Goal: Information Seeking & Learning: Learn about a topic

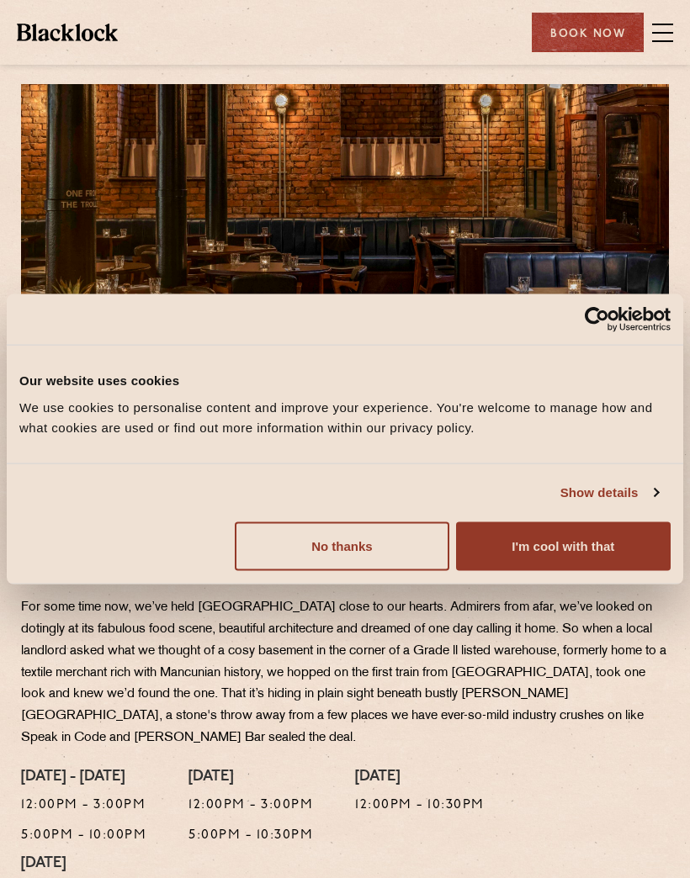
click at [597, 541] on button "I'm cool with that" at bounding box center [563, 546] width 215 height 49
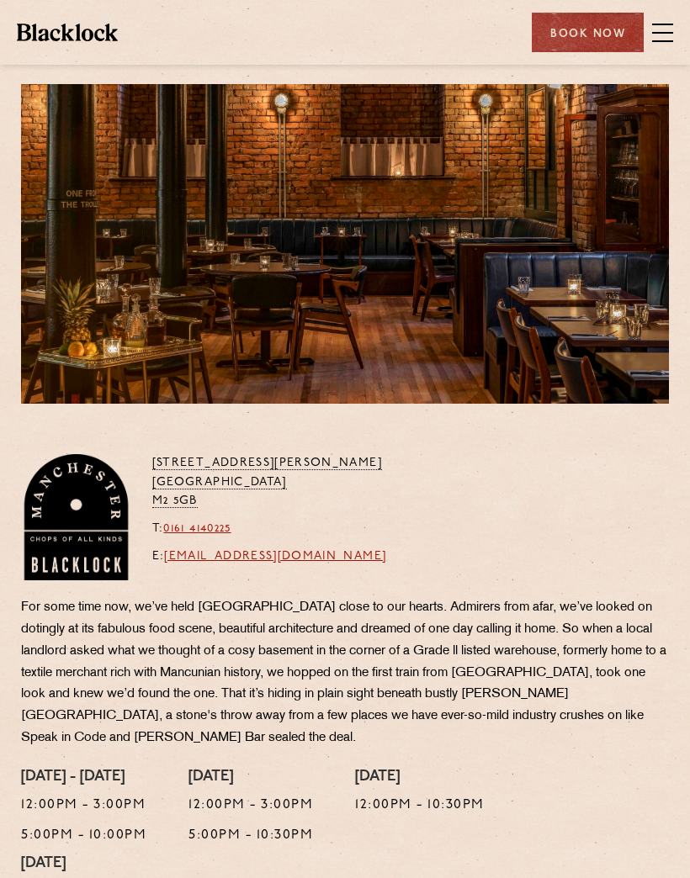
click at [660, 32] on span at bounding box center [662, 33] width 21 height 2
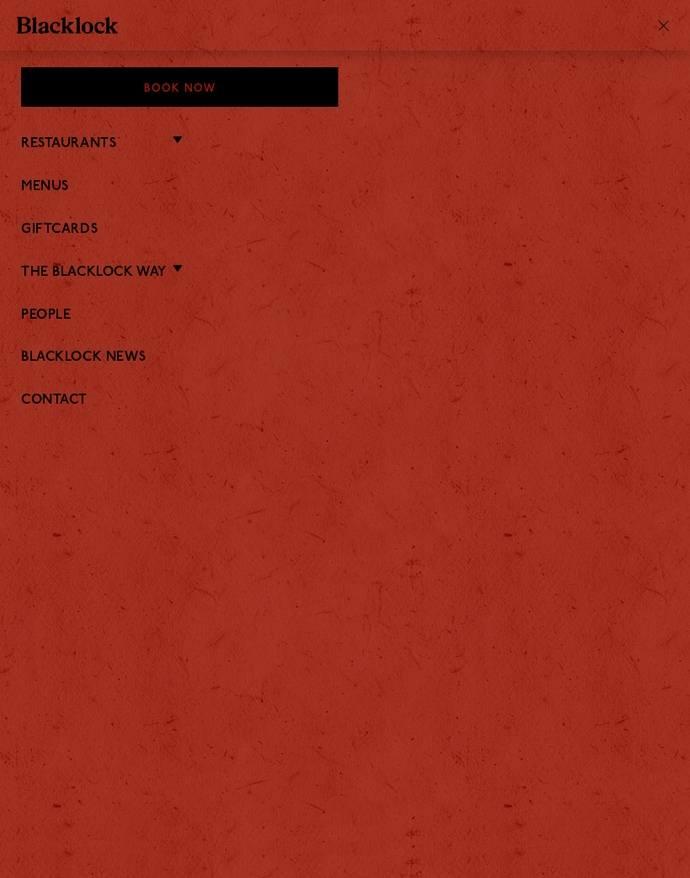
click at [35, 184] on link "Menus" at bounding box center [345, 187] width 648 height 16
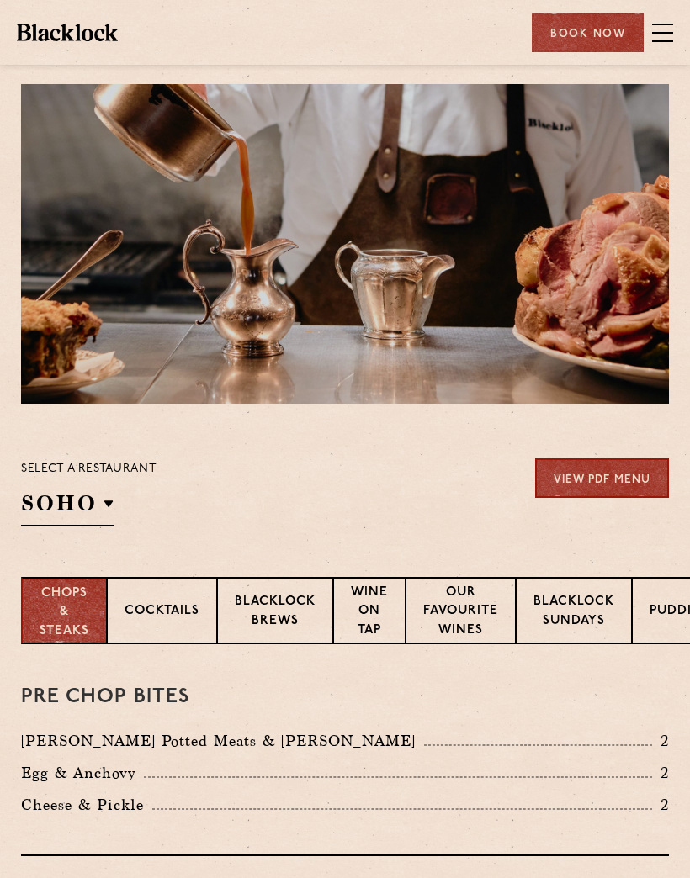
click at [114, 506] on div "Select a restaurant [GEOGRAPHIC_DATA] [GEOGRAPHIC_DATA] [GEOGRAPHIC_DATA] [GEOG…" at bounding box center [88, 492] width 135 height 68
click at [0, 0] on li "[GEOGRAPHIC_DATA]" at bounding box center [0, 0] width 0 height 0
click at [0, 0] on p "[GEOGRAPHIC_DATA]" at bounding box center [0, 0] width 0 height 0
click at [463, 533] on section "Select a restaurant [GEOGRAPHIC_DATA] [GEOGRAPHIC_DATA] [GEOGRAPHIC_DATA] [GEOG…" at bounding box center [345, 490] width 690 height 173
click at [628, 474] on link "View PDF Menu" at bounding box center [602, 478] width 134 height 40
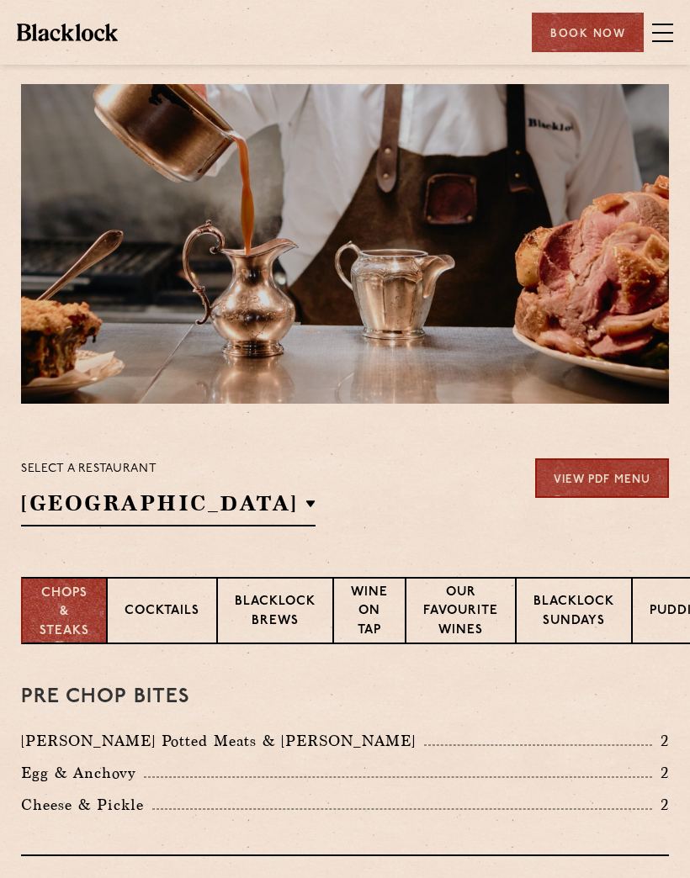
click at [148, 618] on p "Cocktails" at bounding box center [161, 612] width 75 height 21
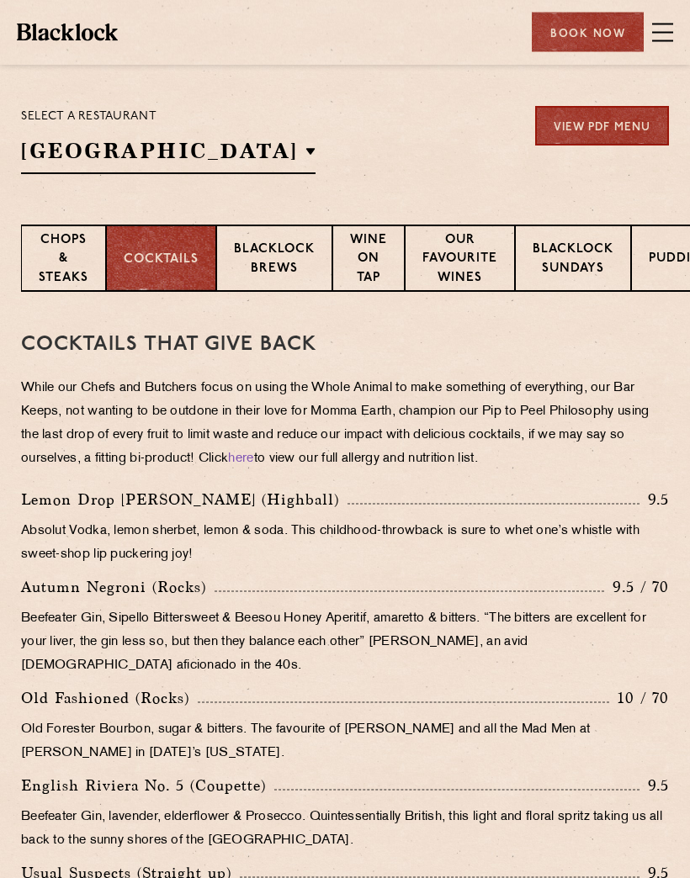
scroll to position [369, 0]
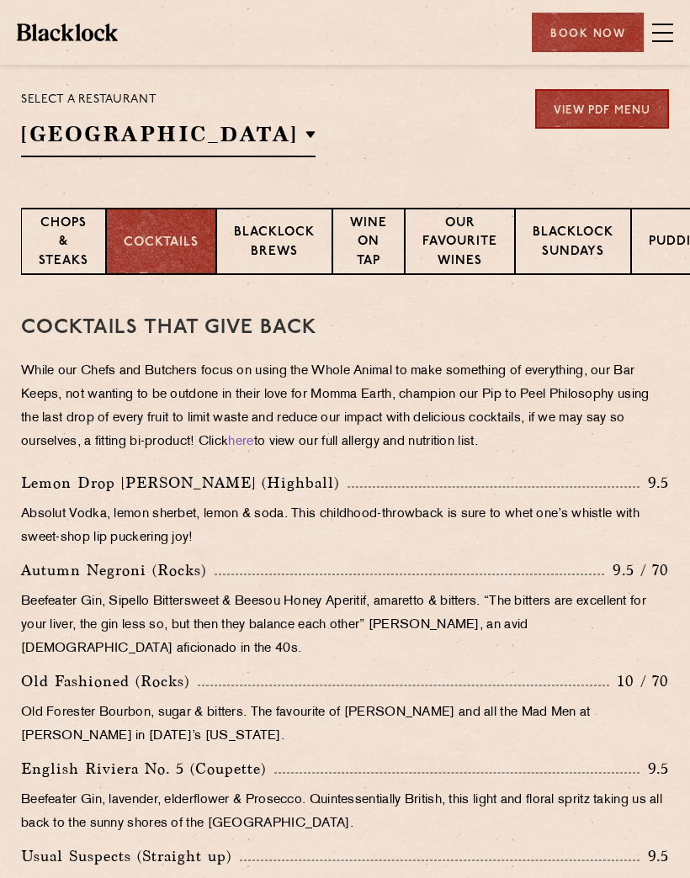
click at [45, 252] on p "Chops & Steaks" at bounding box center [64, 244] width 50 height 59
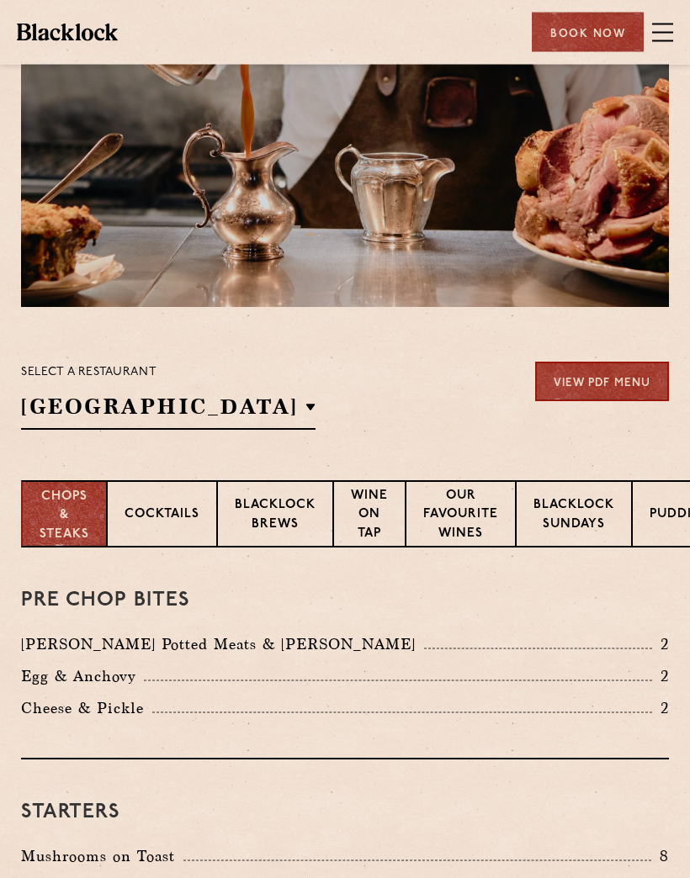
scroll to position [0, 0]
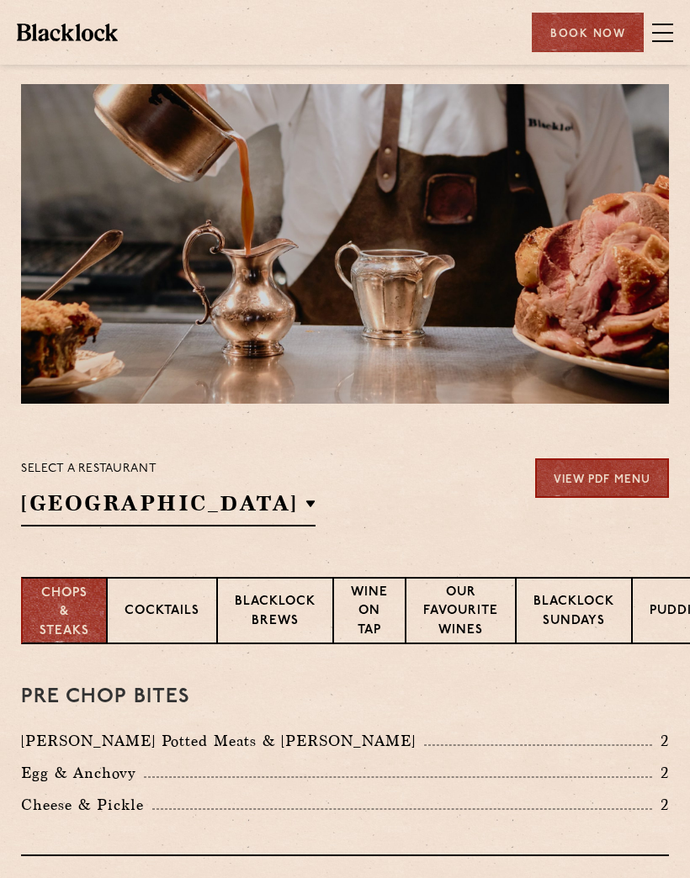
click at [558, 618] on p "Blacklock Sundays" at bounding box center [573, 613] width 81 height 40
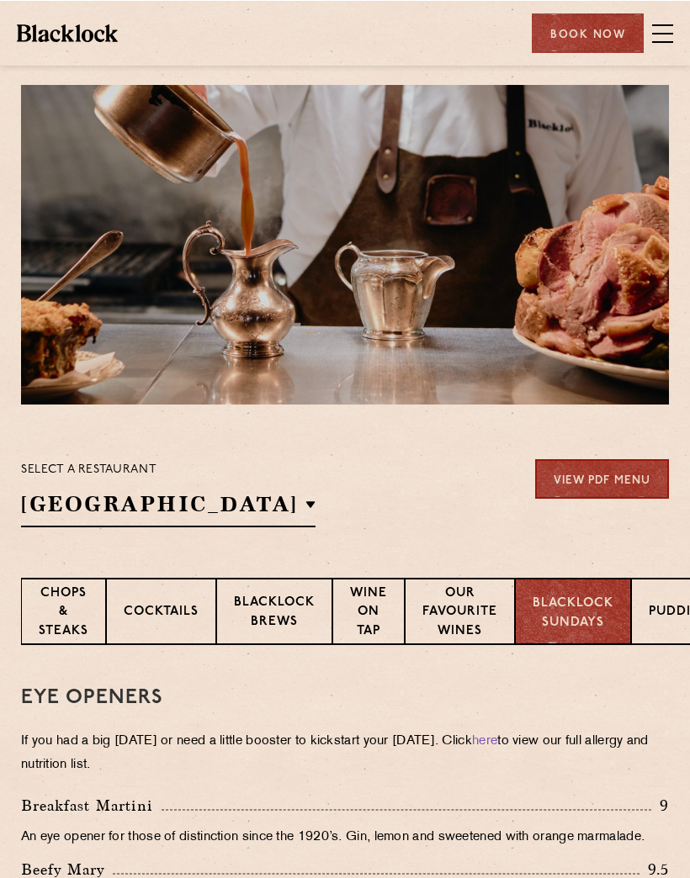
scroll to position [16, 0]
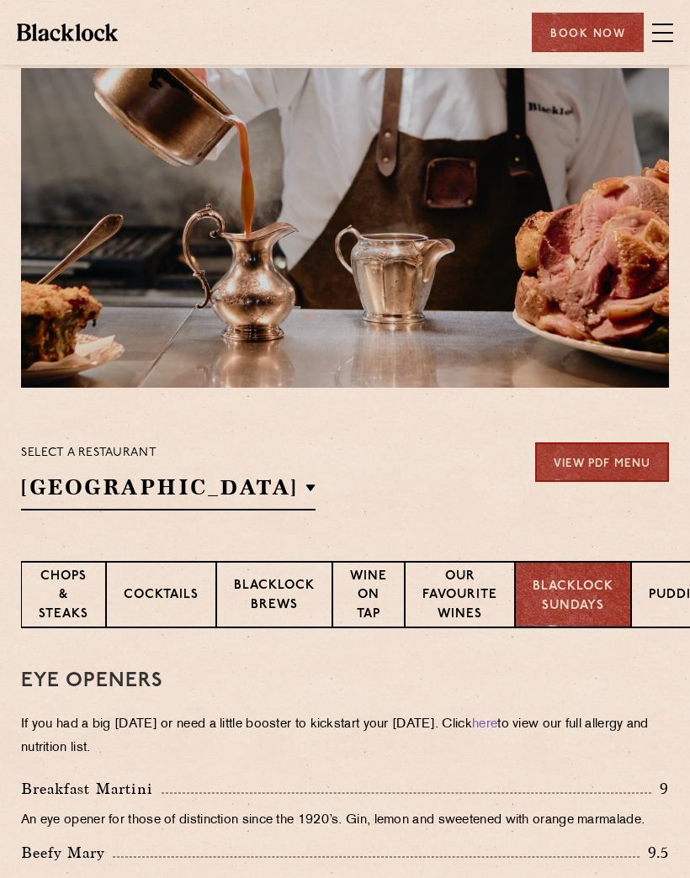
click at [669, 586] on p "Pudding" at bounding box center [680, 596] width 63 height 21
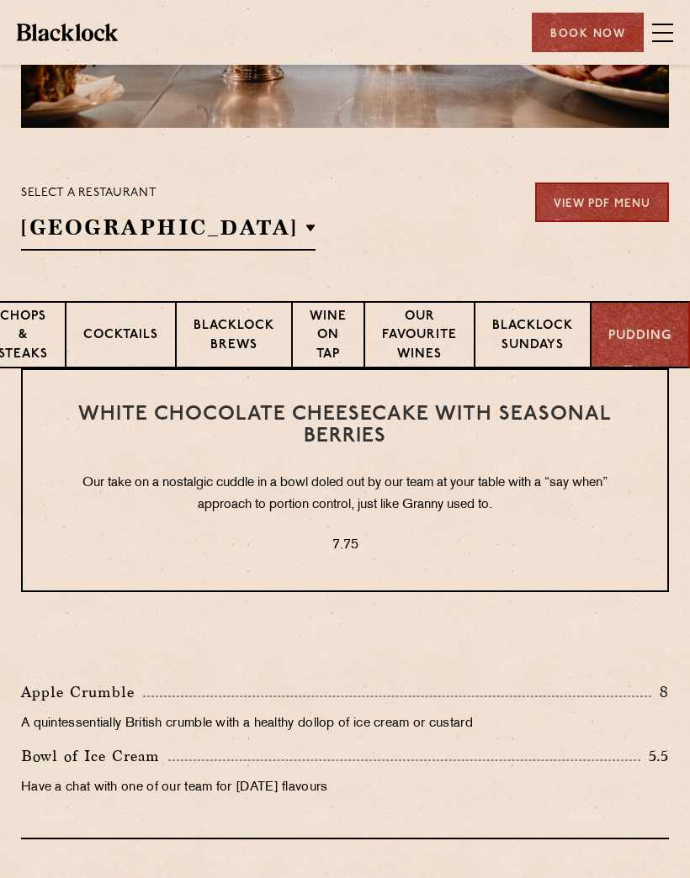
scroll to position [0, 44]
